Goal: Navigation & Orientation: Find specific page/section

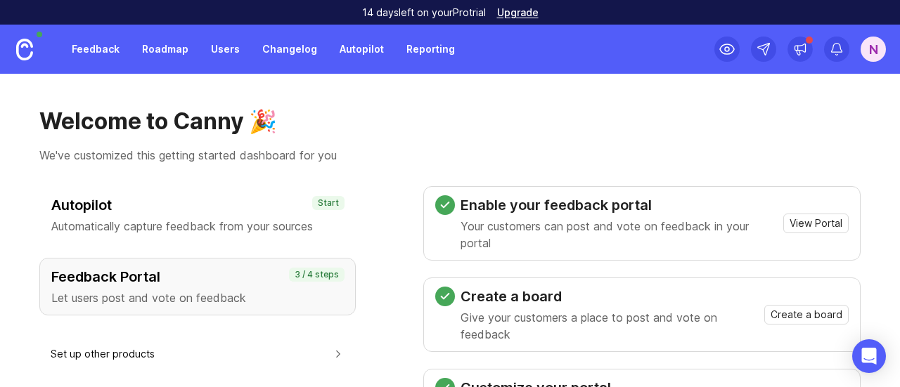
click at [219, 50] on link "Users" at bounding box center [225, 49] width 46 height 25
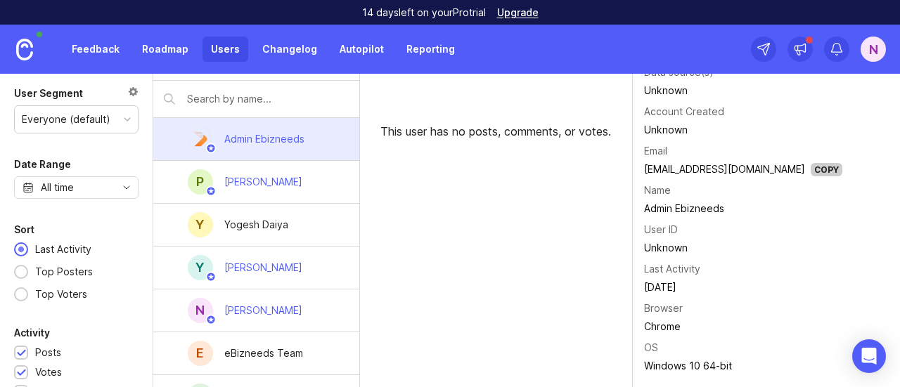
scroll to position [58, 0]
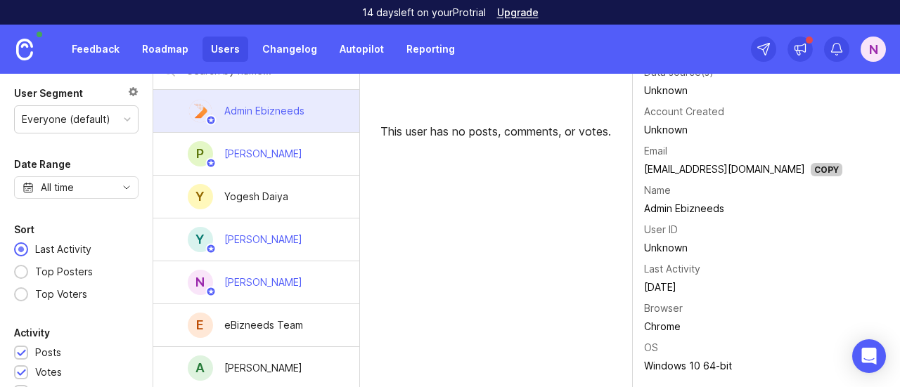
click at [280, 321] on div "eBizneeds Team" at bounding box center [263, 325] width 79 height 15
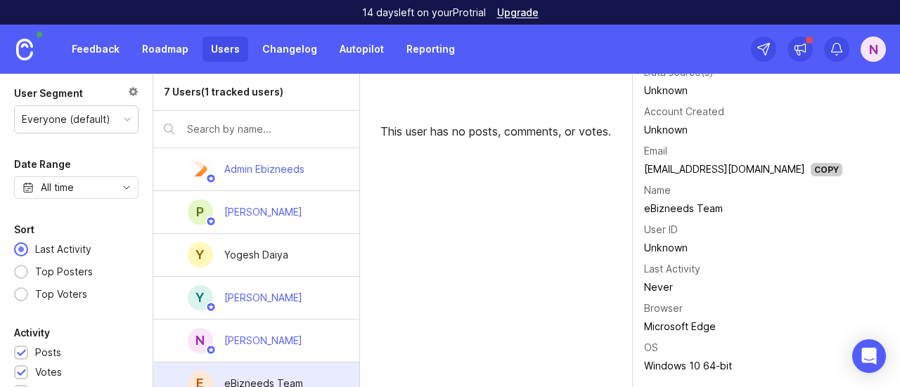
click at [240, 130] on input "text" at bounding box center [268, 129] width 162 height 15
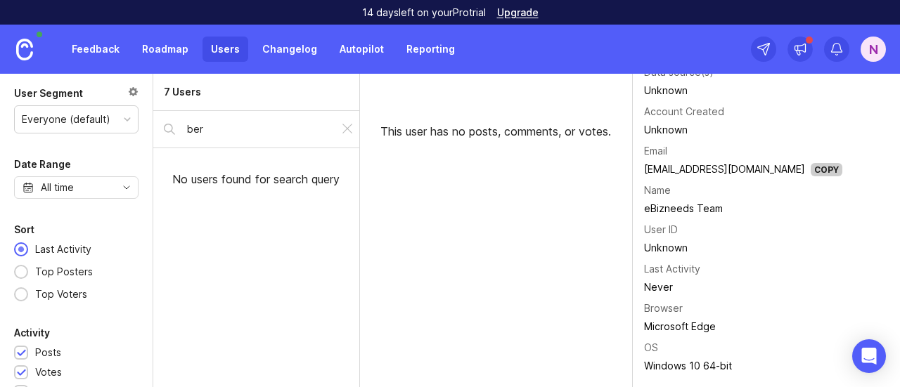
type input "ber"
click at [341, 129] on div at bounding box center [347, 129] width 17 height 18
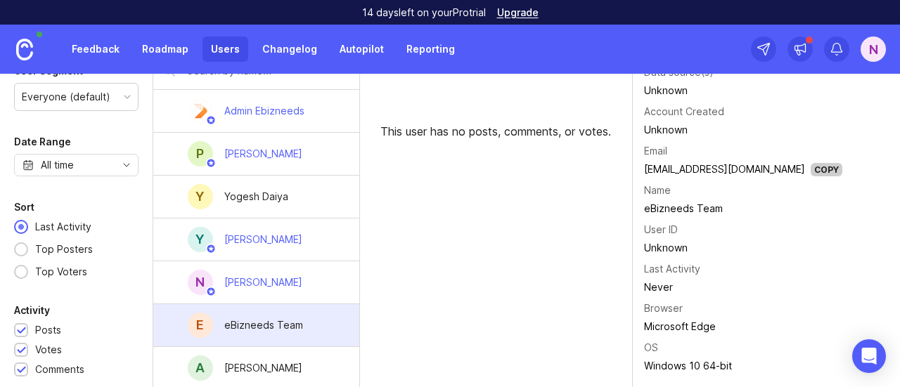
scroll to position [3, 0]
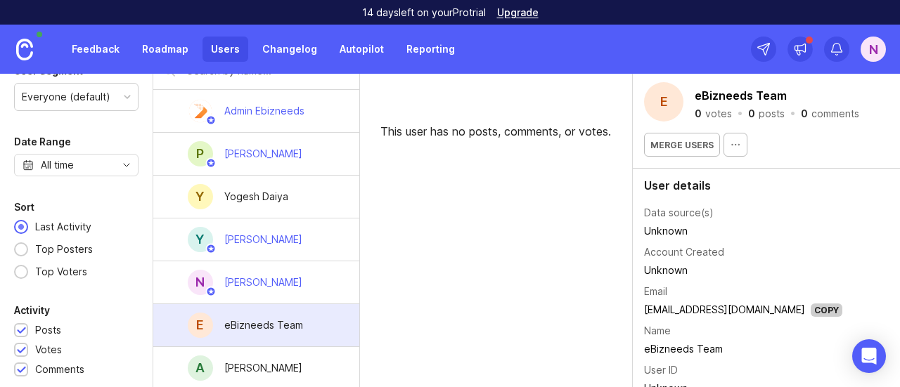
click at [866, 56] on div "N" at bounding box center [872, 49] width 25 height 25
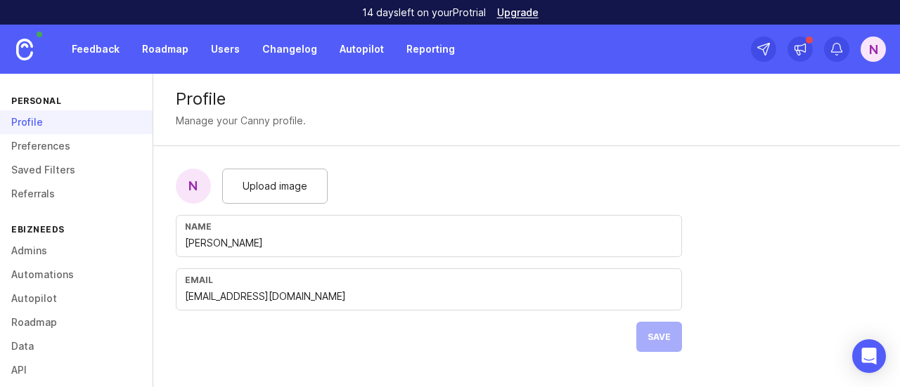
click at [546, 166] on form "N Upload image Name [PERSON_NAME] [PERSON_NAME][EMAIL_ADDRESS][DOMAIN_NAME] Save" at bounding box center [428, 260] width 551 height 228
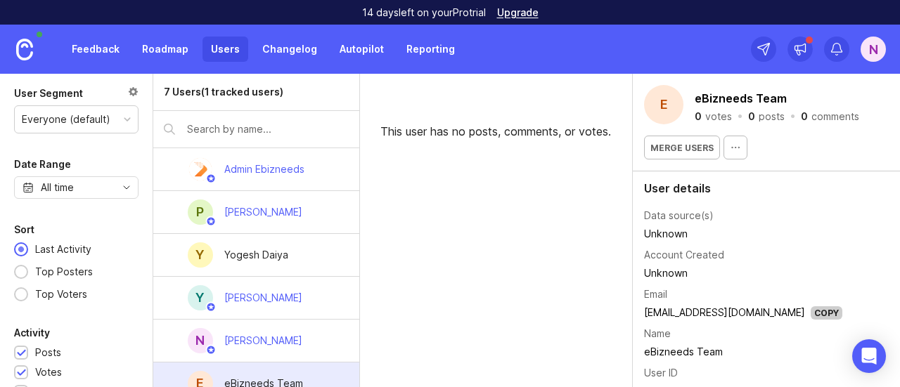
click at [800, 237] on td "Unknown" at bounding box center [743, 234] width 198 height 18
click at [156, 53] on link "Roadmap" at bounding box center [165, 49] width 63 height 25
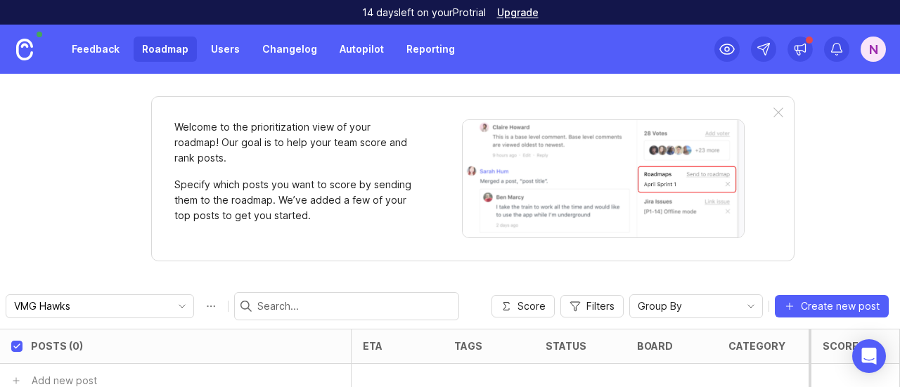
click at [877, 56] on div "N" at bounding box center [872, 49] width 25 height 25
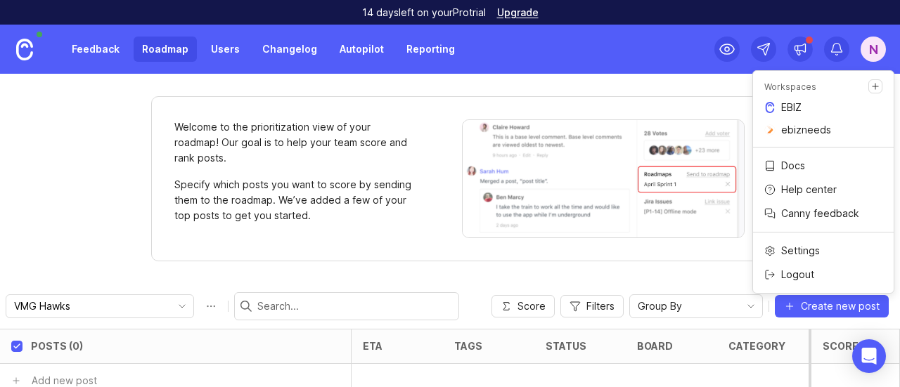
click at [796, 276] on p "Logout" at bounding box center [797, 275] width 33 height 14
